Goal: Information Seeking & Learning: Understand process/instructions

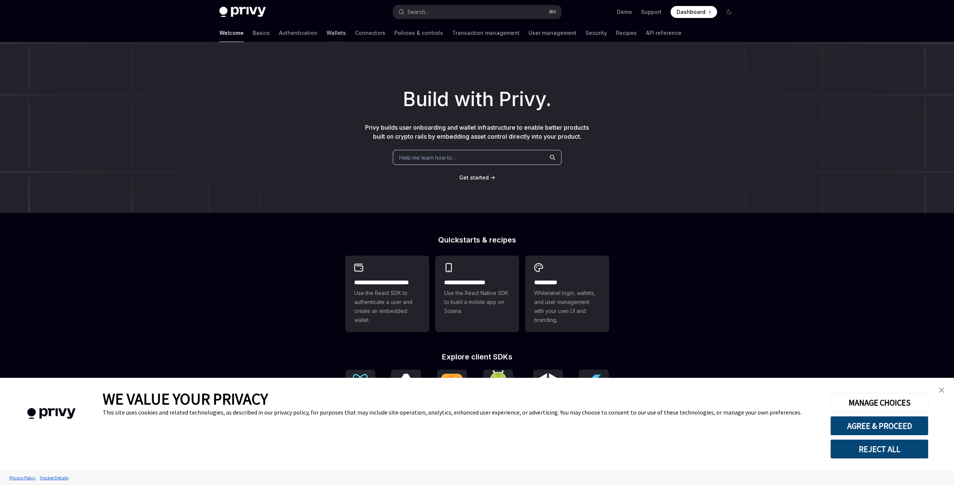
click at [327, 36] on link "Wallets" at bounding box center [336, 33] width 19 height 18
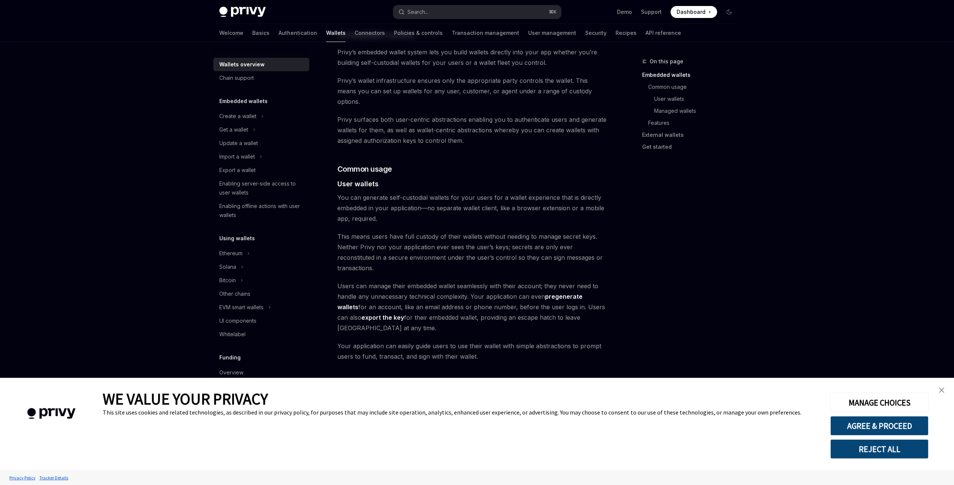
scroll to position [462, 0]
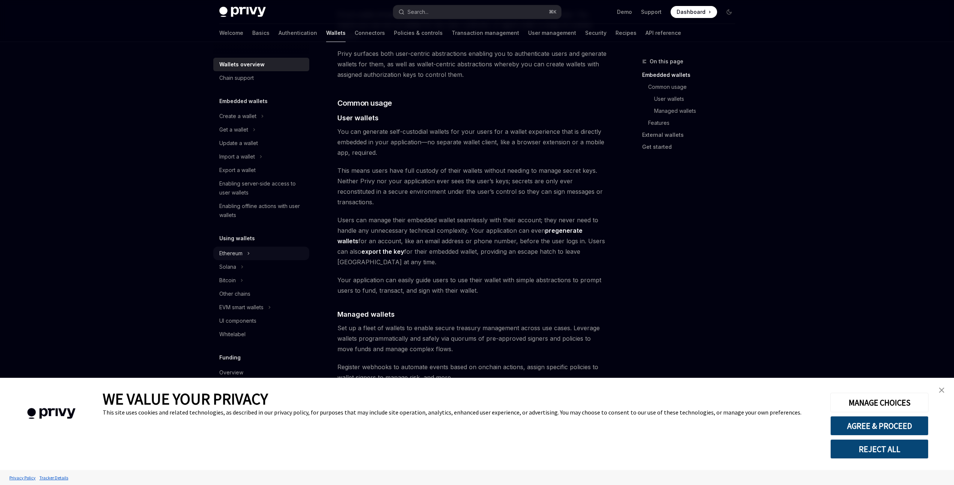
click at [232, 255] on div "Ethereum" at bounding box center [230, 253] width 23 height 9
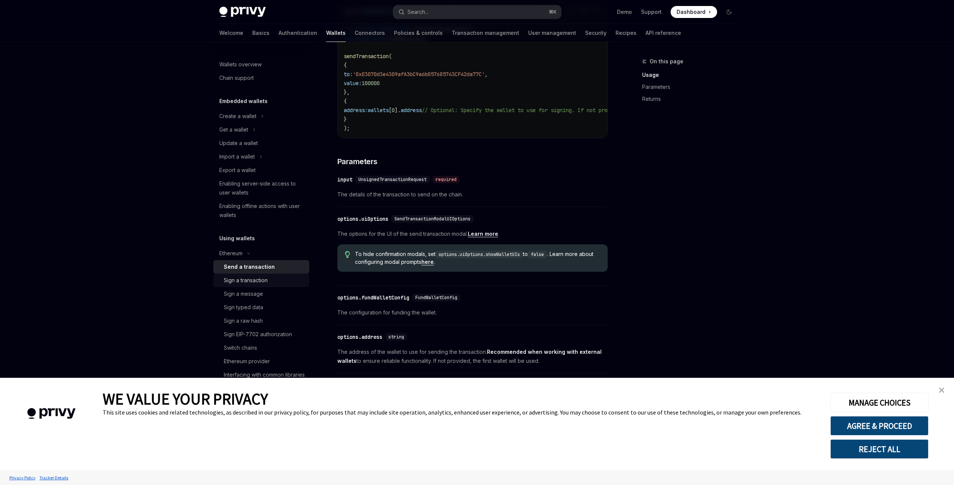
scroll to position [142, 0]
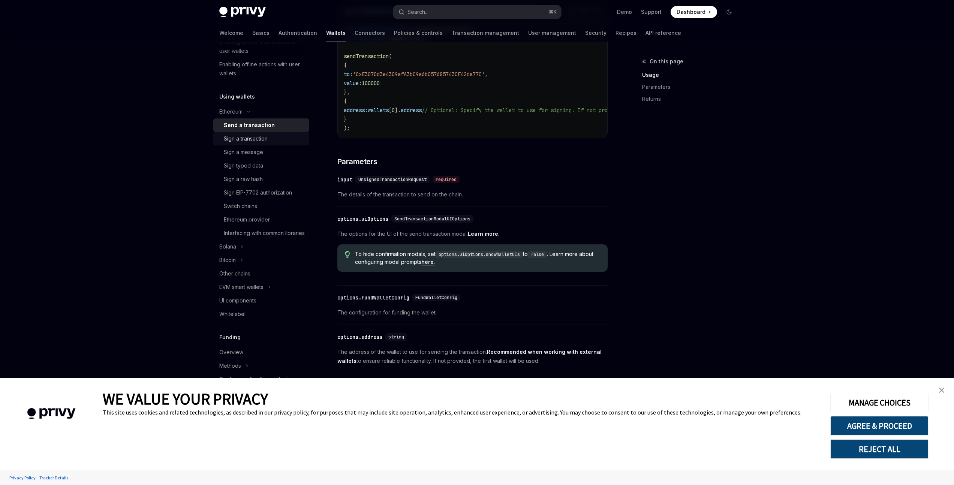
click at [247, 138] on div "Sign a transaction" at bounding box center [246, 138] width 44 height 9
type textarea "*"
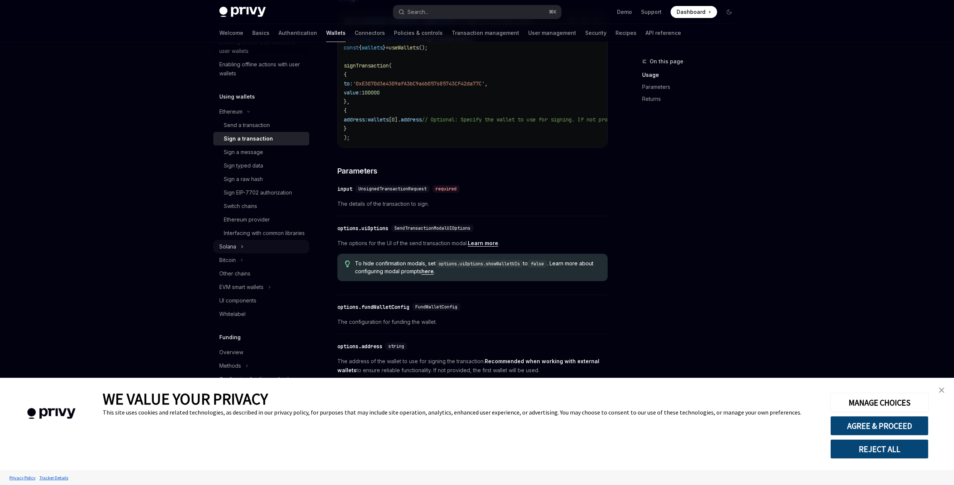
scroll to position [289, 0]
